Goal: Task Accomplishment & Management: Manage account settings

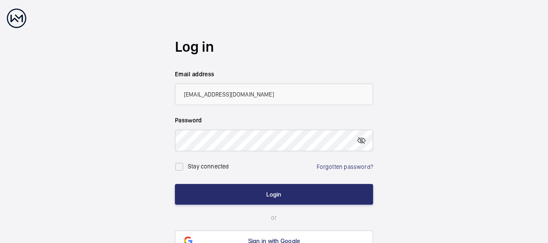
click at [175, 184] on button "Login" at bounding box center [274, 194] width 198 height 21
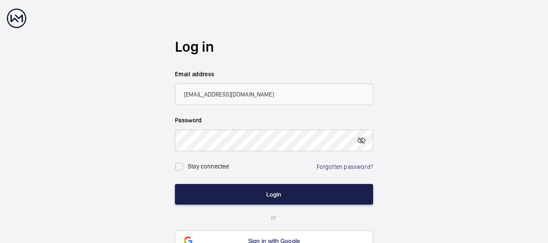
click at [273, 199] on button "Login" at bounding box center [274, 194] width 198 height 21
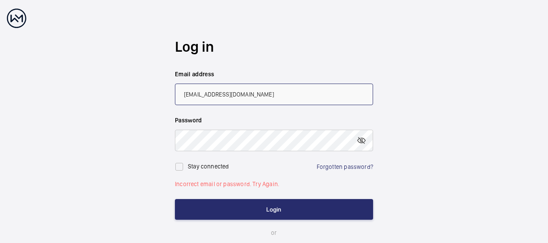
click at [268, 90] on input "[EMAIL_ADDRESS][DOMAIN_NAME]" at bounding box center [274, 95] width 198 height 22
drag, startPoint x: 269, startPoint y: 95, endPoint x: 107, endPoint y: 95, distance: 161.9
click at [108, 95] on wm-front-auth-container "Log in Email address [EMAIL_ADDRESS][DOMAIN_NAME] Password Stay connected Forgo…" at bounding box center [274, 152] width 548 height 304
